Goal: Contribute content

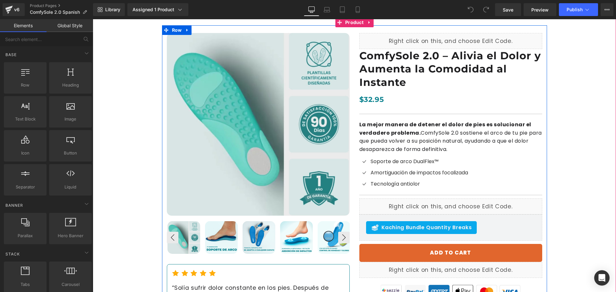
scroll to position [128, 0]
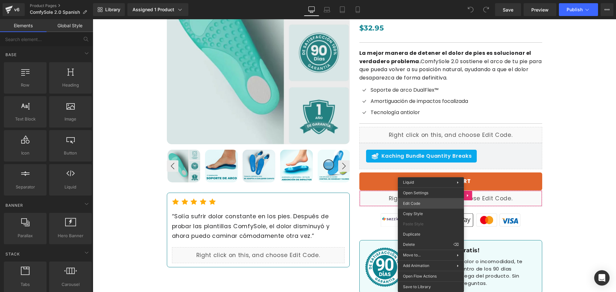
click at [423, 0] on div "You are previewing how the will restyle your page. You can not edit Elements in…" at bounding box center [308, 0] width 616 height 0
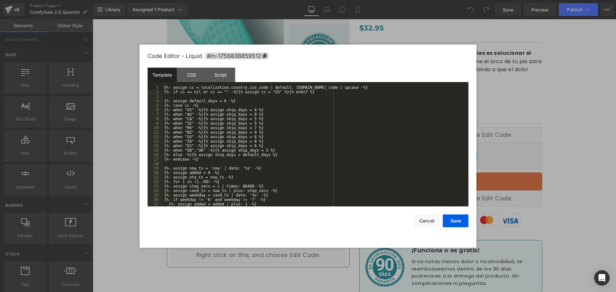
click at [260, 118] on div "{%- assign cc = localization.country.iso_code | default: [DOMAIN_NAME]_code | u…" at bounding box center [314, 150] width 303 height 130
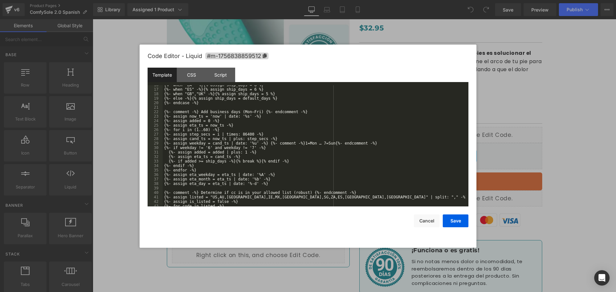
scroll to position [0, 0]
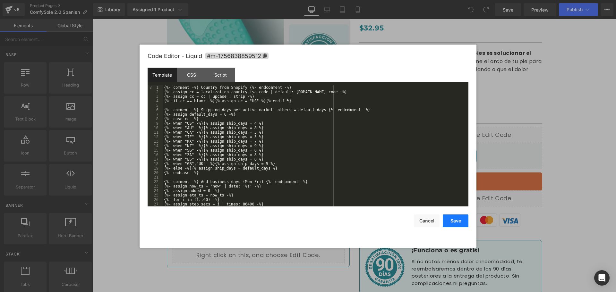
click at [459, 223] on button "Save" at bounding box center [455, 221] width 26 height 13
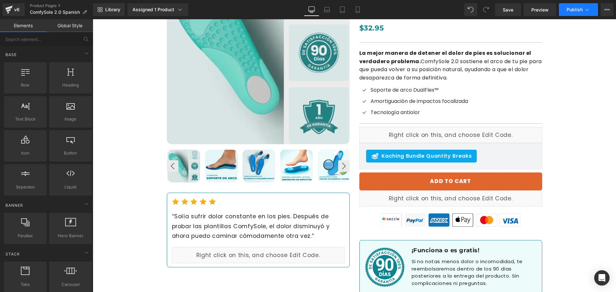
click at [567, 14] on button "Publish" at bounding box center [578, 9] width 39 height 13
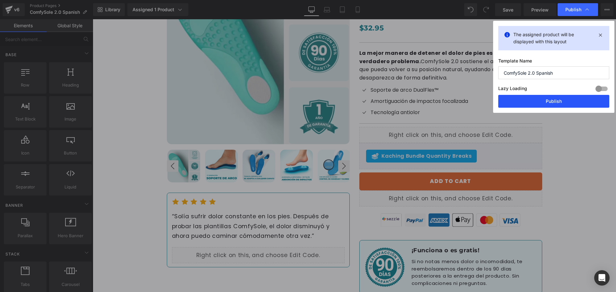
drag, startPoint x: 544, startPoint y: 100, endPoint x: 341, endPoint y: 241, distance: 247.2
click at [544, 100] on button "Publish" at bounding box center [553, 101] width 111 height 13
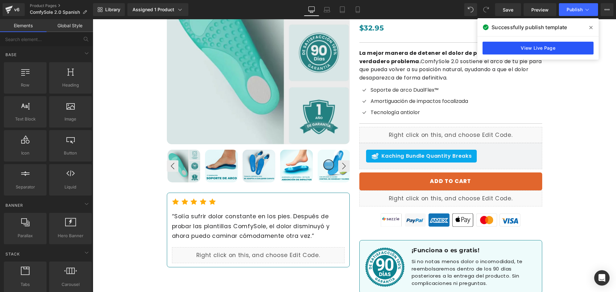
click at [515, 50] on link "View Live Page" at bounding box center [537, 48] width 111 height 13
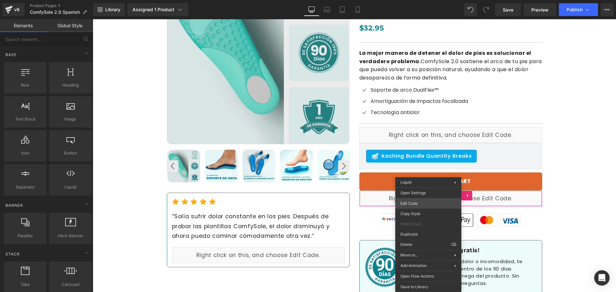
click at [414, 0] on div "You are previewing how the will restyle your page. You can not edit Elements in…" at bounding box center [308, 0] width 616 height 0
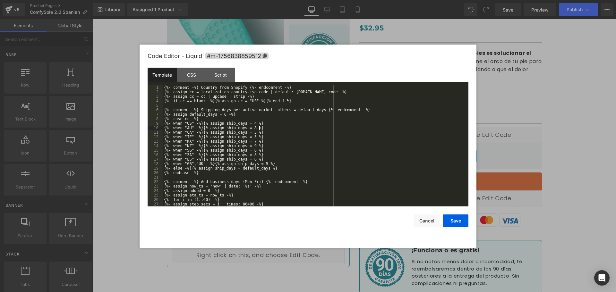
click at [274, 129] on div "{%- comment -%} Country from Shopify {%- endcomment -%} {%- assign cc = localiz…" at bounding box center [314, 150] width 303 height 130
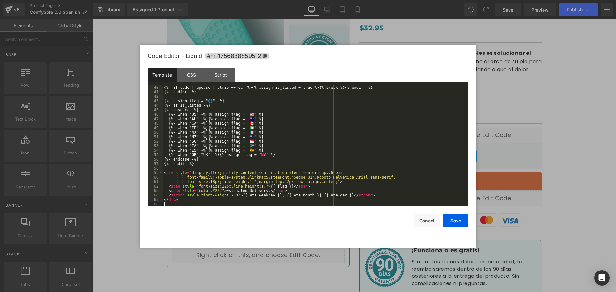
scroll to position [175, 0]
click at [448, 219] on button "Save" at bounding box center [455, 221] width 26 height 13
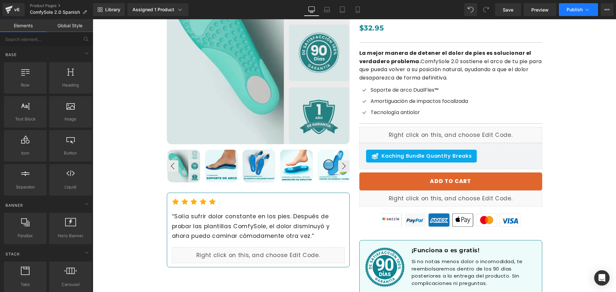
click at [566, 7] on button "Publish" at bounding box center [578, 9] width 39 height 13
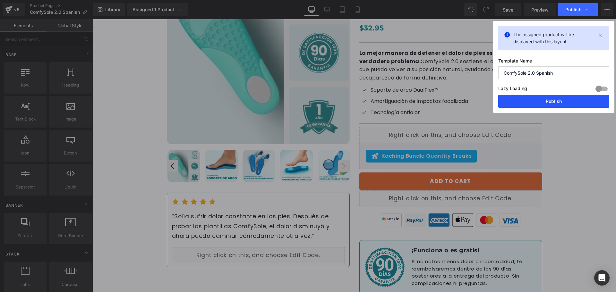
click at [537, 104] on button "Publish" at bounding box center [553, 101] width 111 height 13
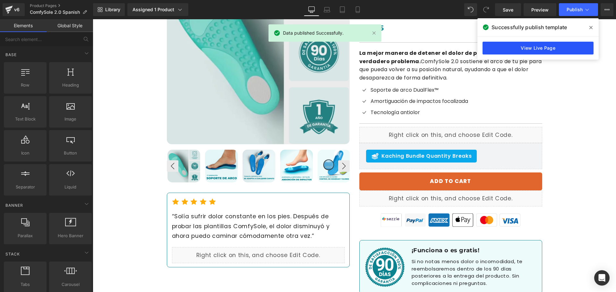
click at [522, 50] on link "View Live Page" at bounding box center [537, 48] width 111 height 13
